Goal: Navigation & Orientation: Find specific page/section

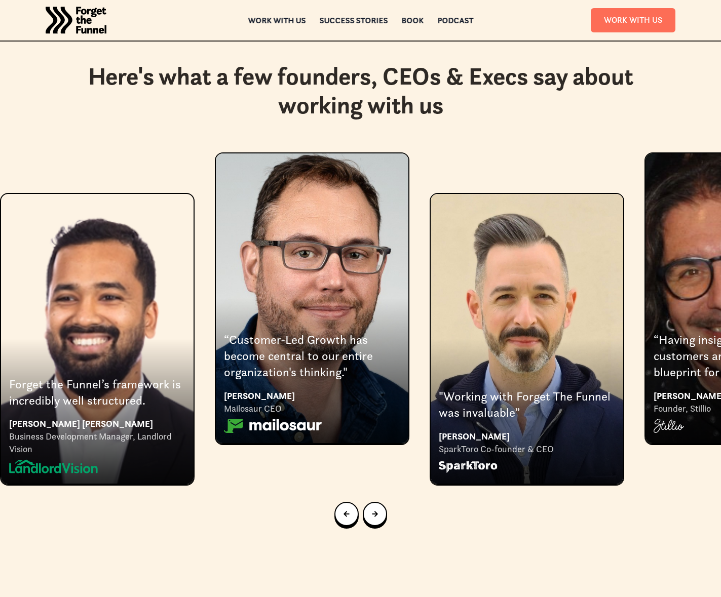
scroll to position [1953, 0]
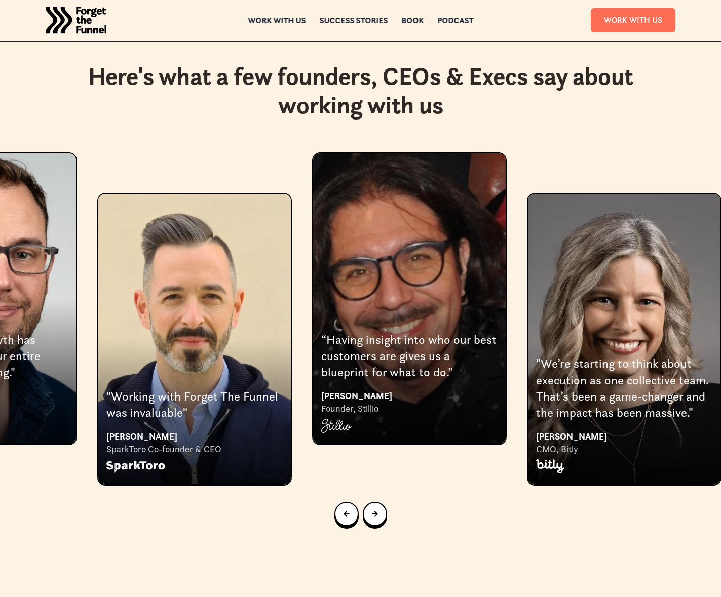
drag, startPoint x: 389, startPoint y: 198, endPoint x: 117, endPoint y: 193, distance: 272.6
click at [116, 194] on div "3 of 8" at bounding box center [194, 339] width 192 height 290
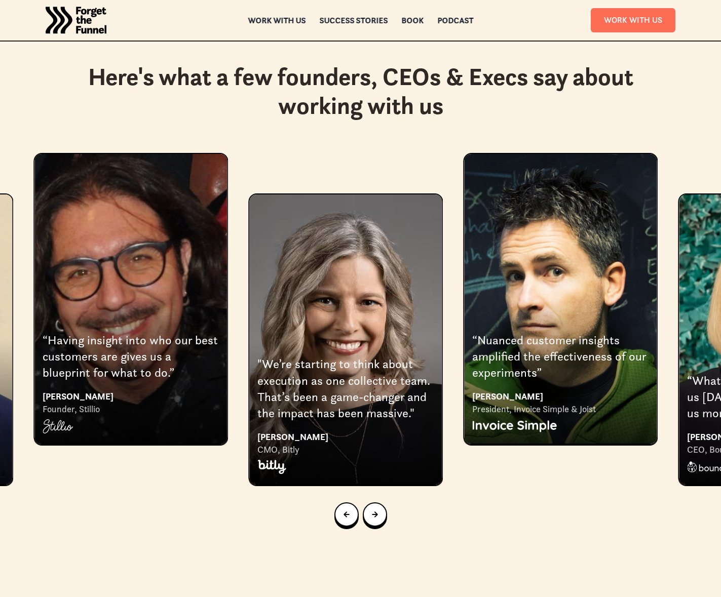
drag, startPoint x: 441, startPoint y: 207, endPoint x: 203, endPoint y: 190, distance: 238.2
click at [177, 193] on div "4 of 8" at bounding box center [130, 299] width 192 height 290
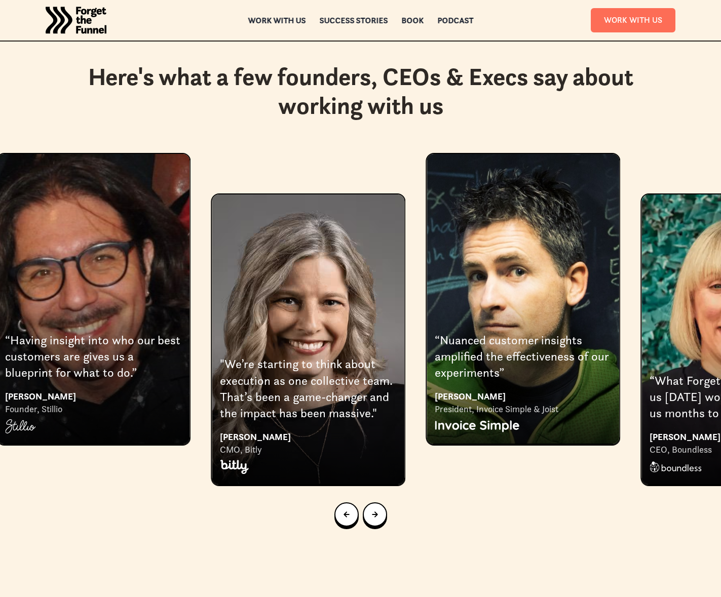
drag, startPoint x: 397, startPoint y: 182, endPoint x: 219, endPoint y: 171, distance: 178.2
click at [219, 195] on div "5 of 8" at bounding box center [308, 340] width 192 height 290
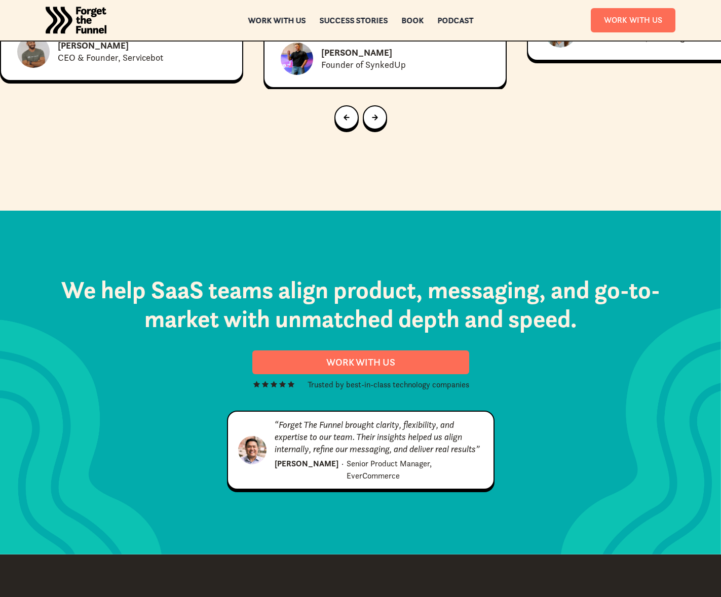
scroll to position [5114, 0]
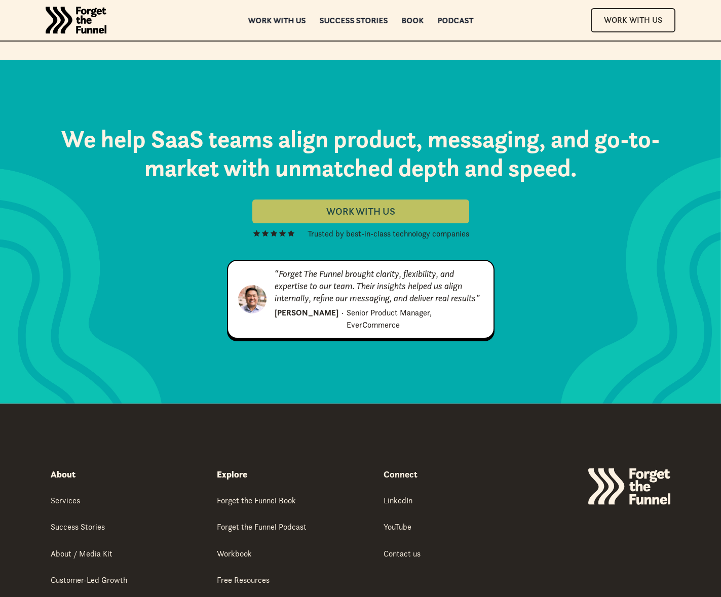
click at [357, 200] on link "Work with Us" at bounding box center [360, 212] width 217 height 24
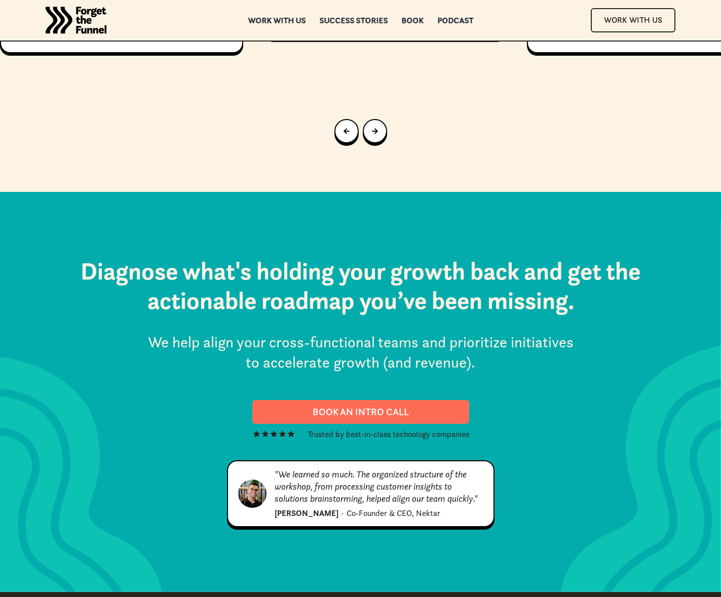
scroll to position [4935, 0]
